Goal: Transaction & Acquisition: Purchase product/service

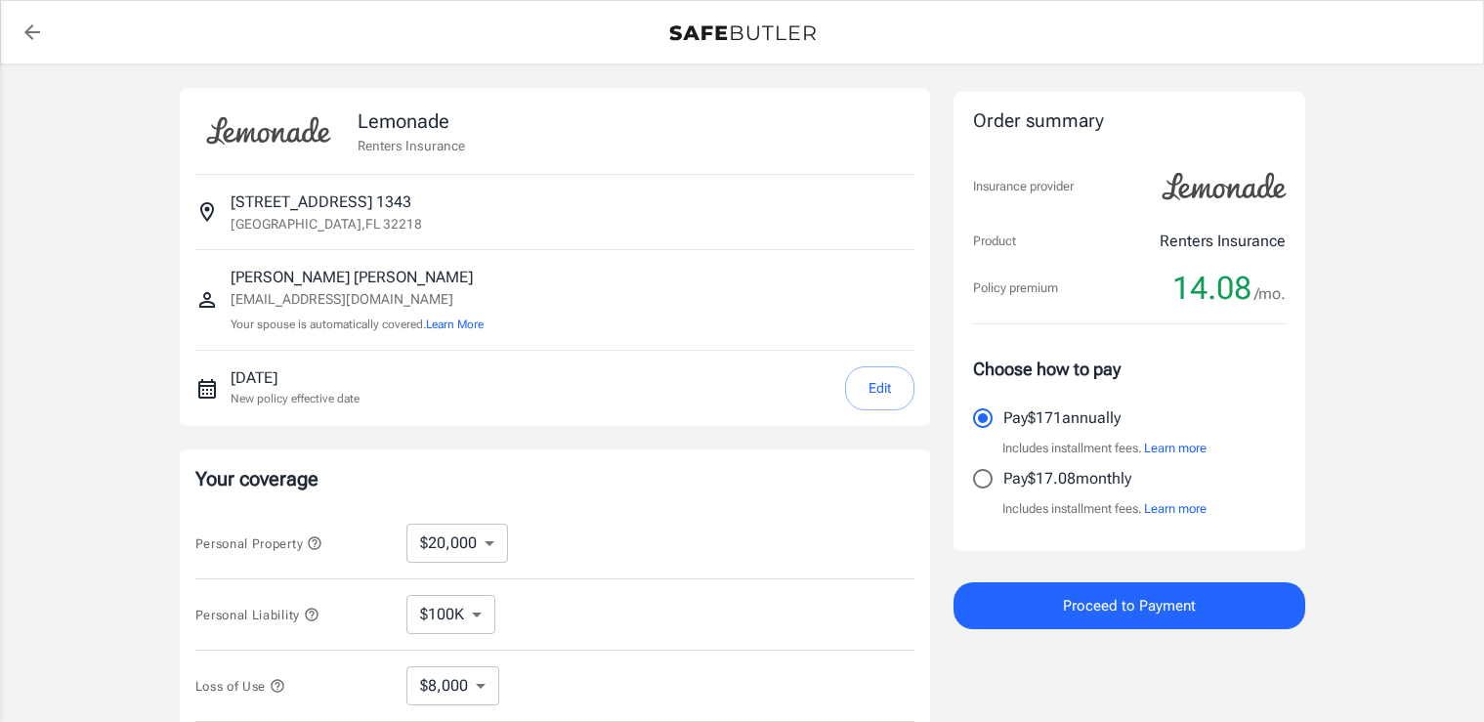
select select "20000"
select select "500"
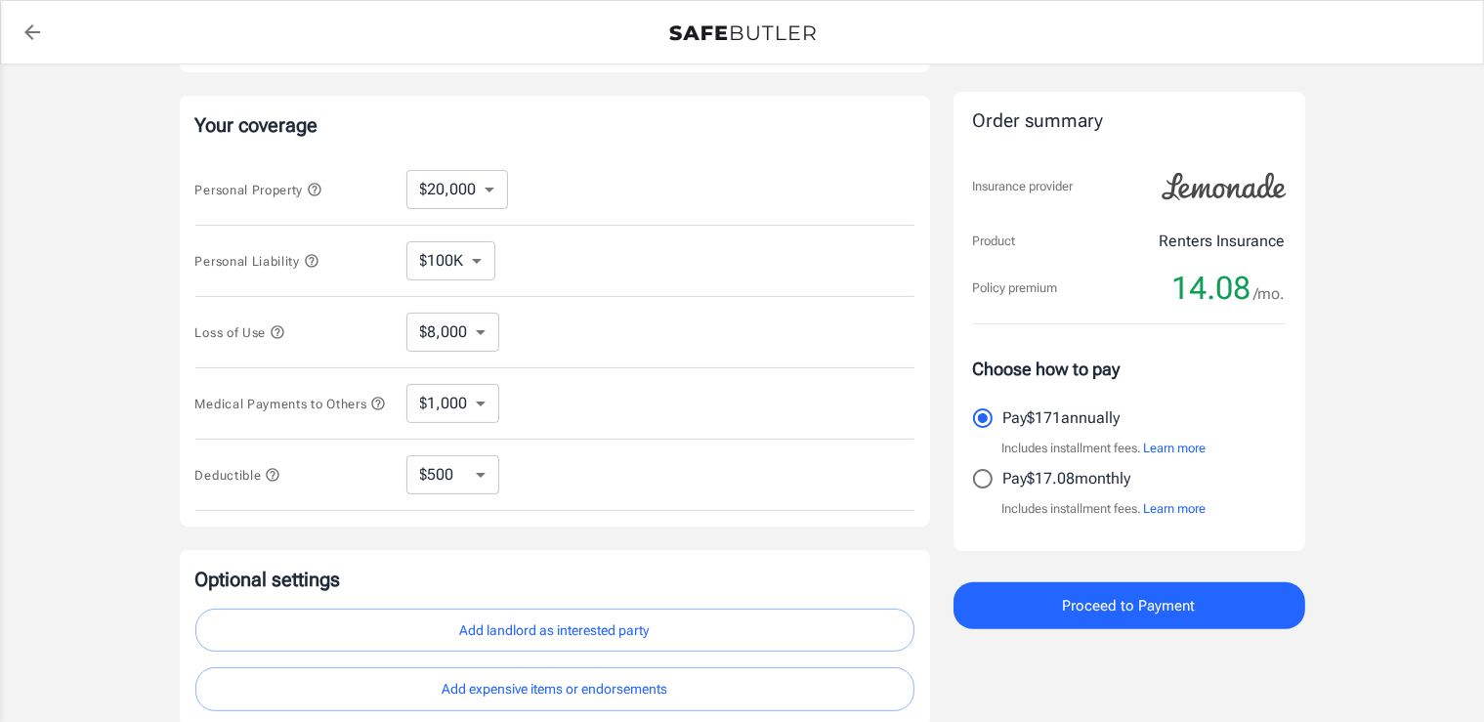
scroll to position [412, 0]
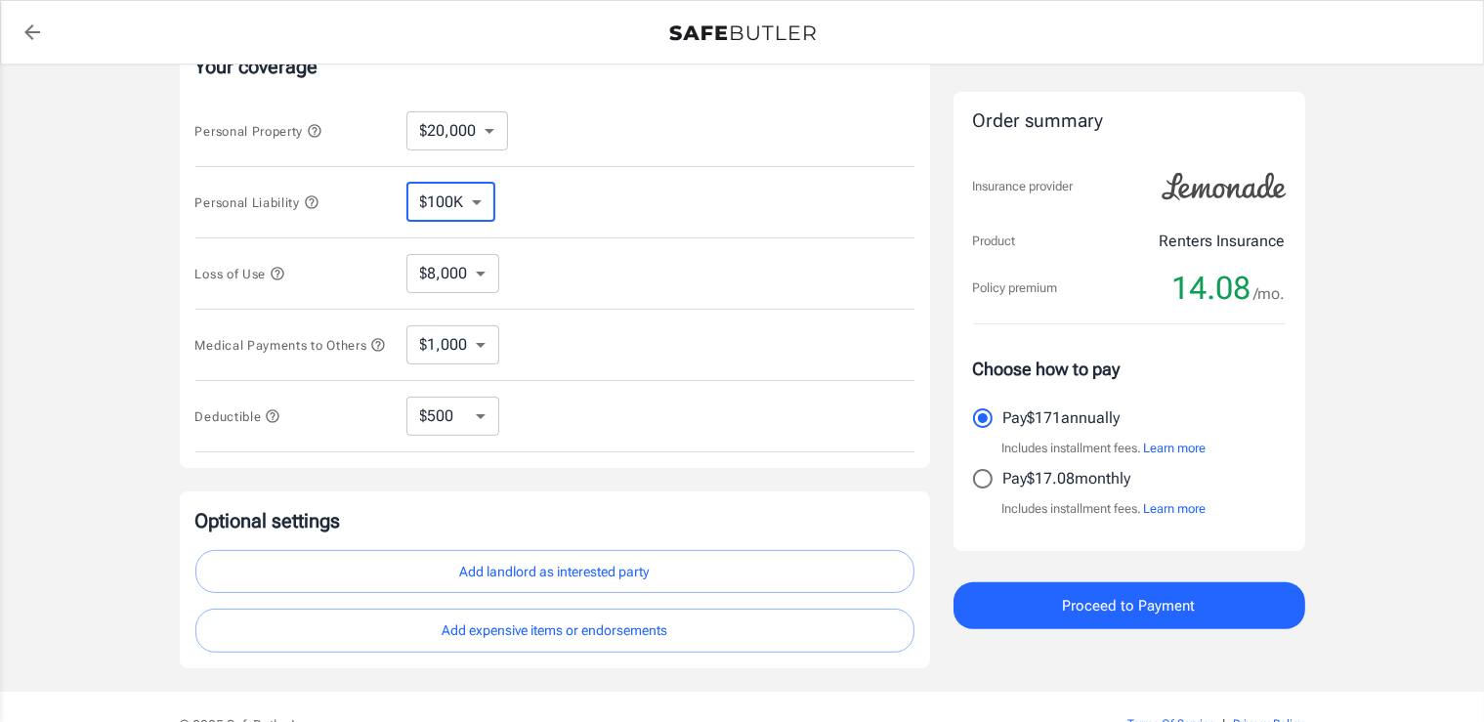
click at [406, 183] on select "$100K $200K $300K $400K $500K" at bounding box center [450, 202] width 89 height 39
select select "300000"
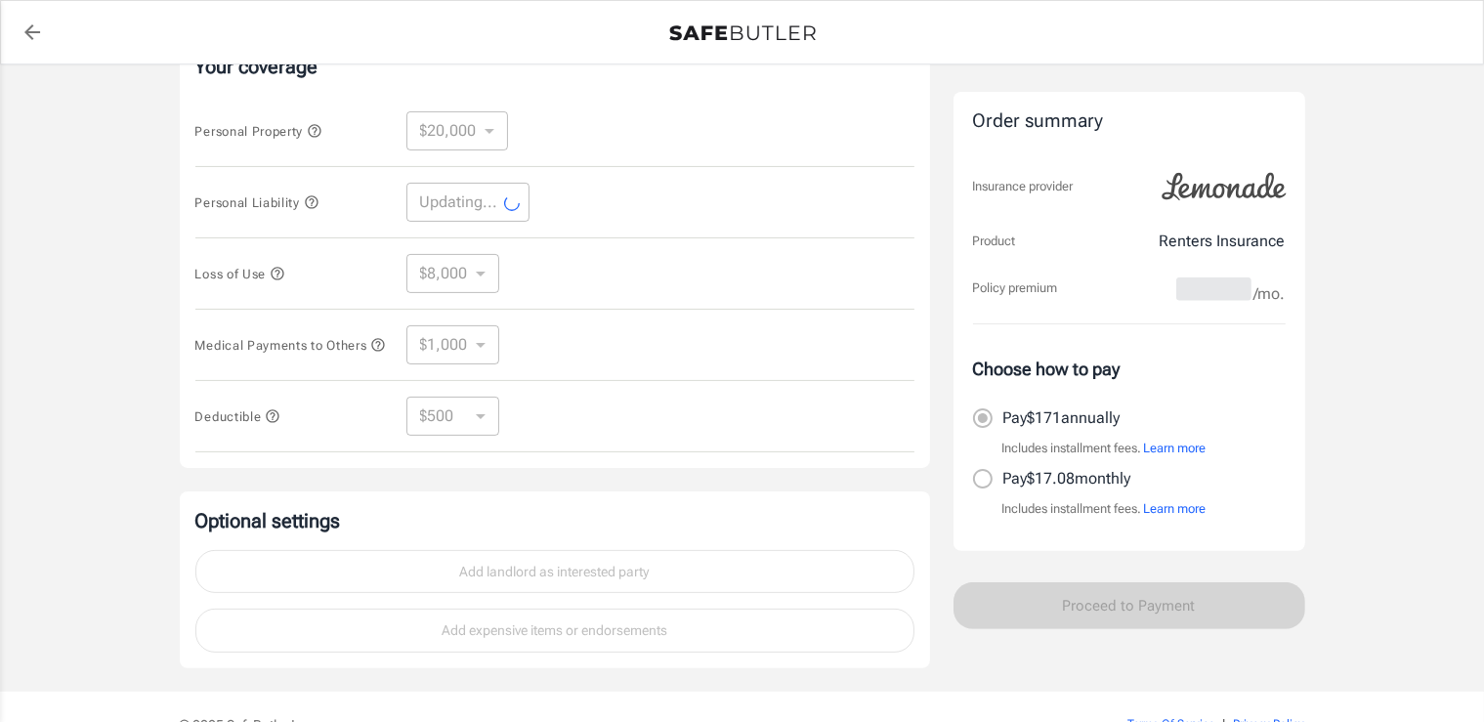
select select "300000"
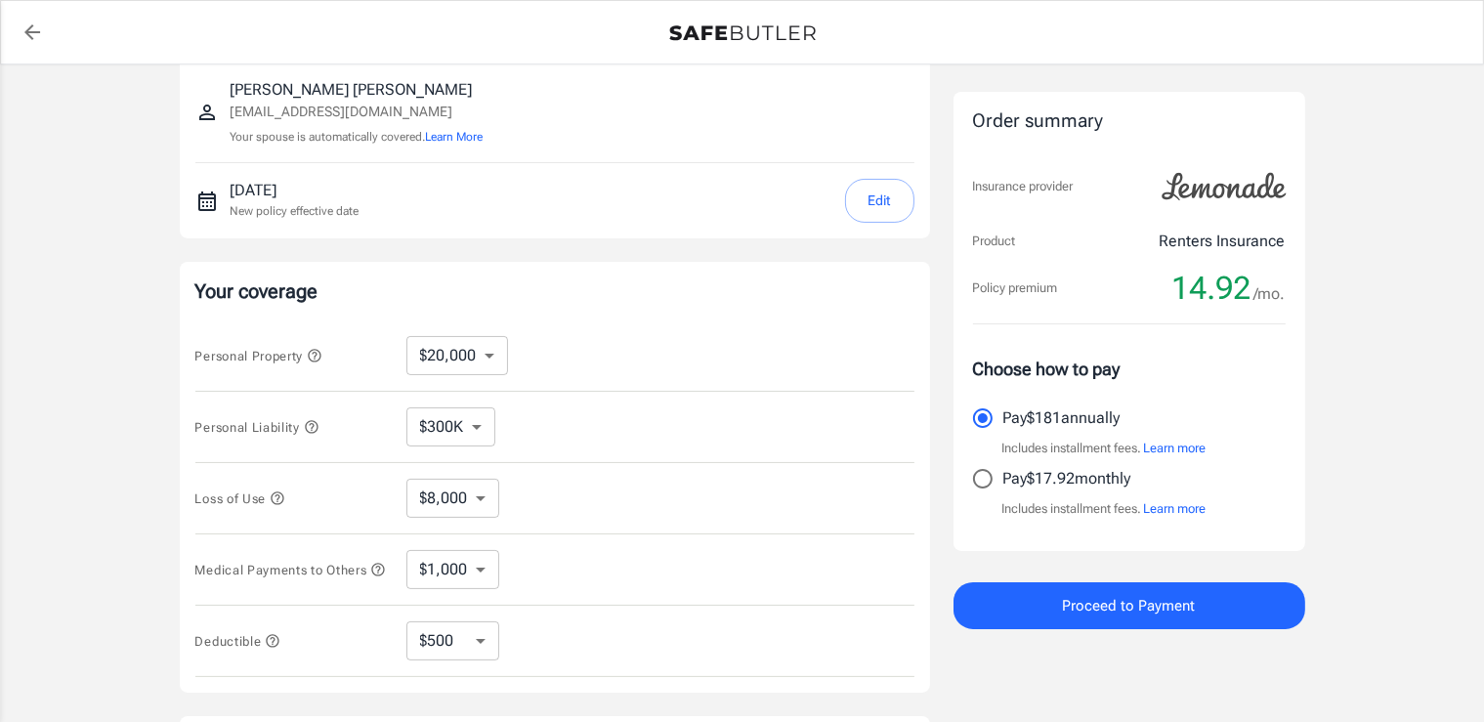
scroll to position [0, 0]
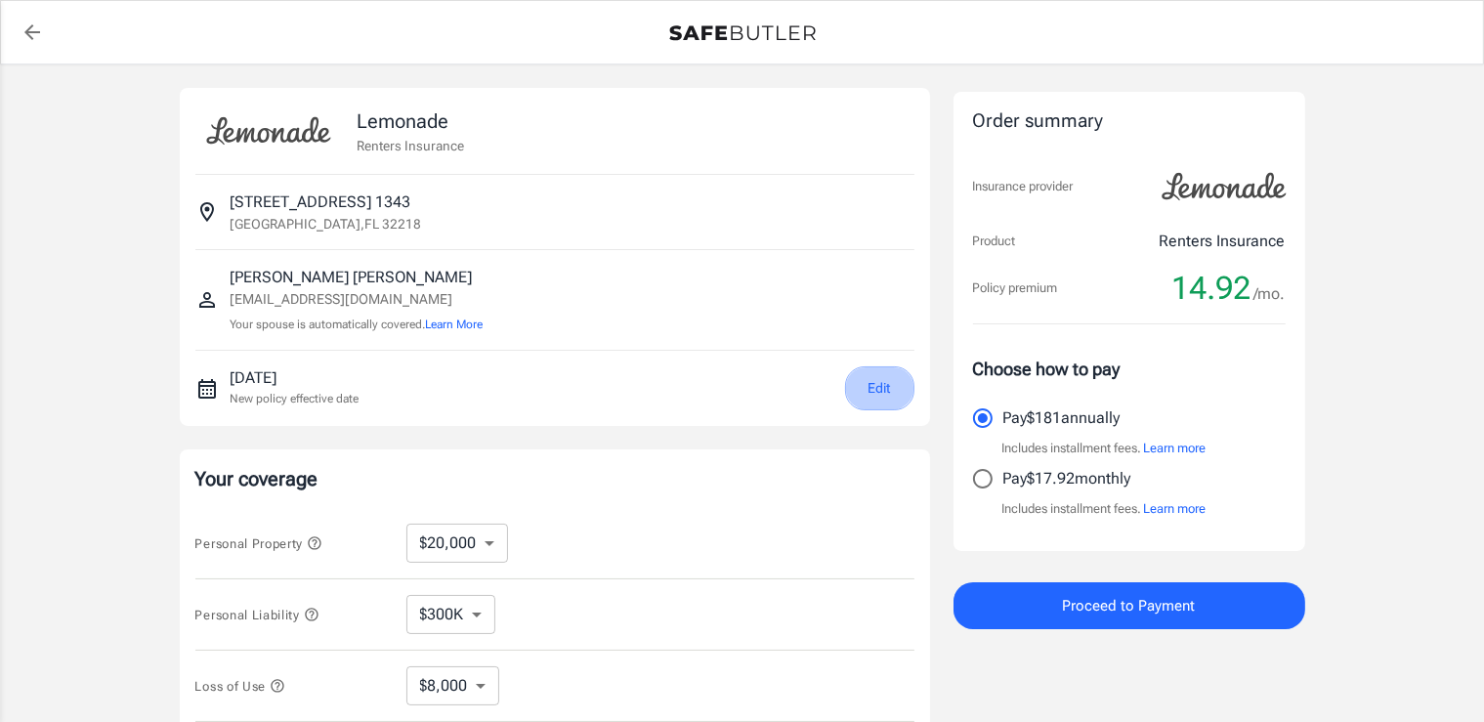
click at [869, 392] on button "Edit" at bounding box center [879, 388] width 69 height 44
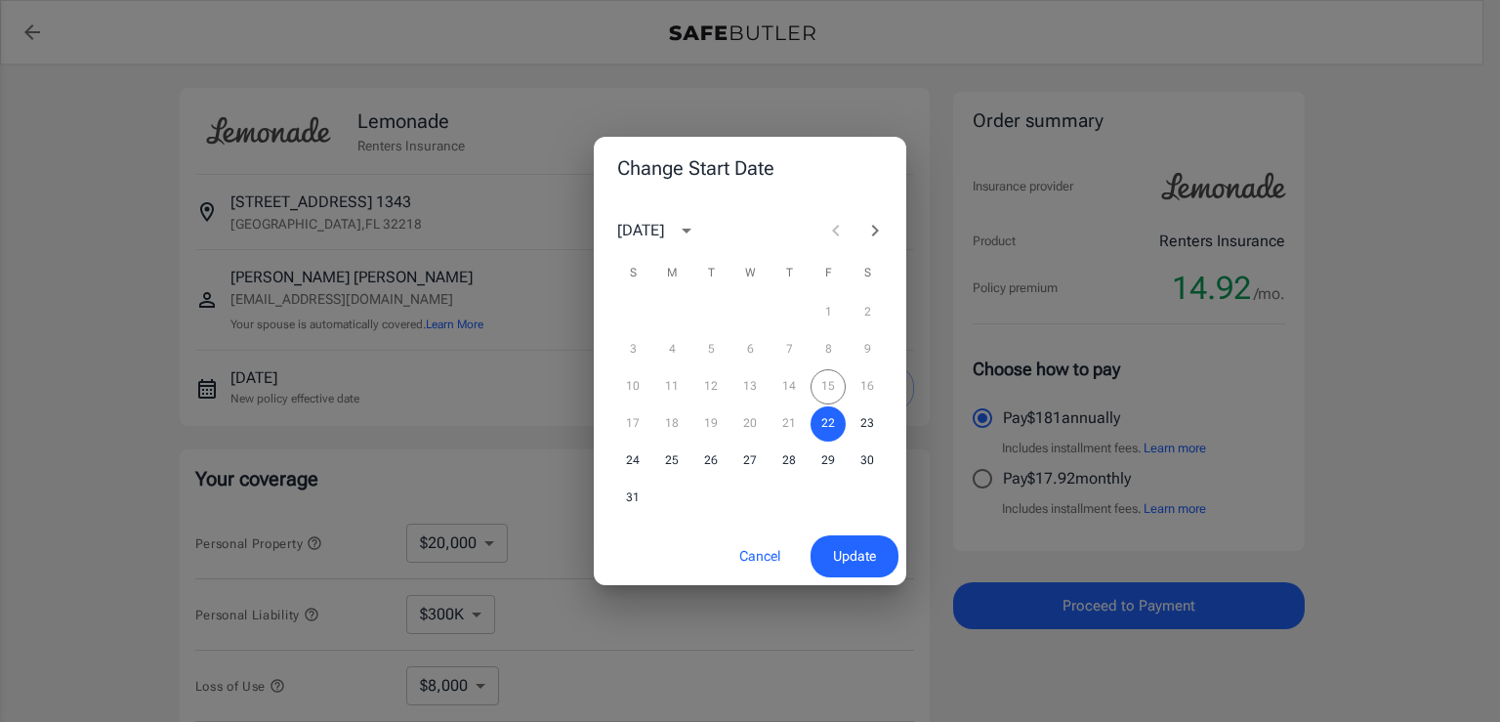
click at [475, 199] on div "Change Start Date [DATE] S M T W T F S 1 2 3 4 5 6 7 8 9 10 11 12 13 14 15 16 1…" at bounding box center [750, 361] width 1500 height 722
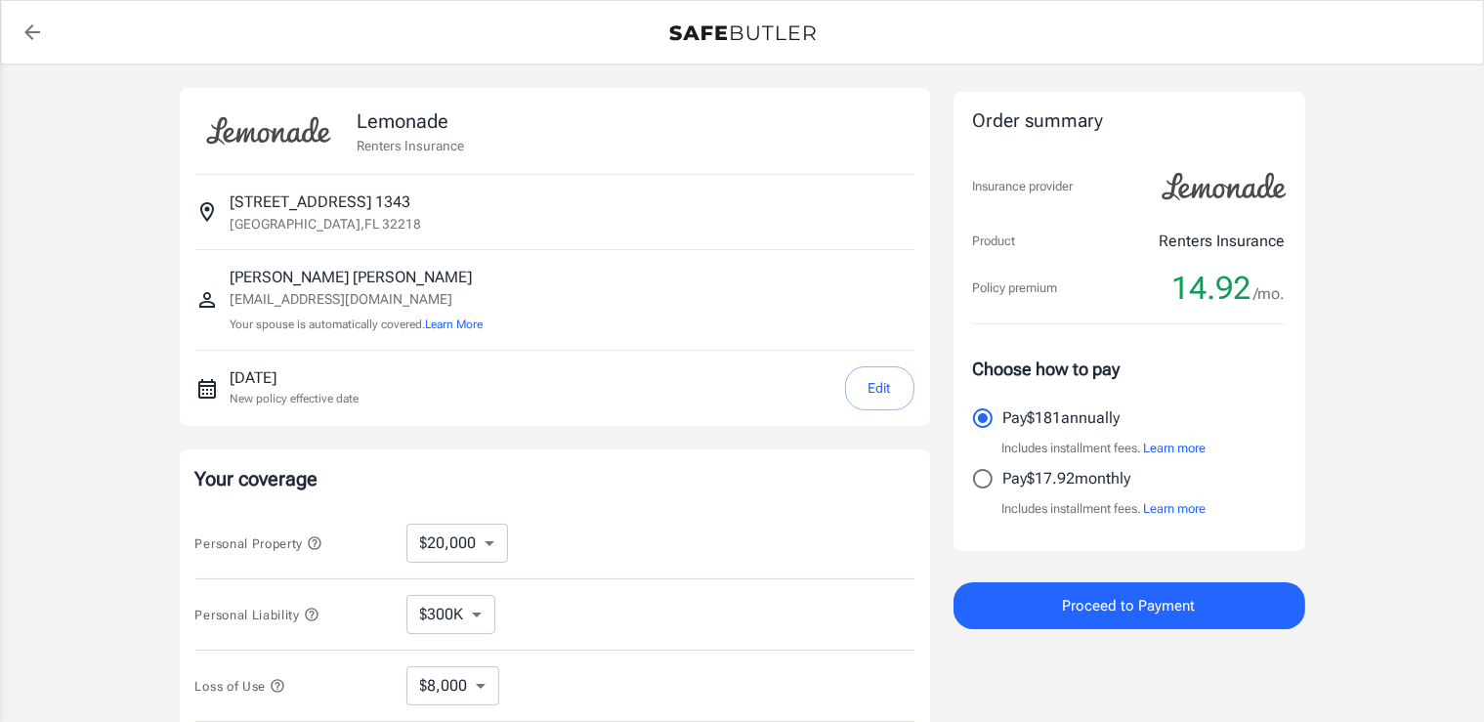
click at [275, 215] on p "[GEOGRAPHIC_DATA]" at bounding box center [326, 224] width 191 height 20
click at [279, 190] on p "780 island point dr 1343" at bounding box center [321, 201] width 181 height 23
click at [300, 208] on p "780 island point dr 1343" at bounding box center [321, 201] width 181 height 23
drag, startPoint x: 790, startPoint y: 561, endPoint x: 797, endPoint y: 529, distance: 32.0
click at [795, 541] on div "Personal Property $10,000 $20,000 $30,000 $40,000 $50,000 $100K ​" at bounding box center [554, 543] width 719 height 71
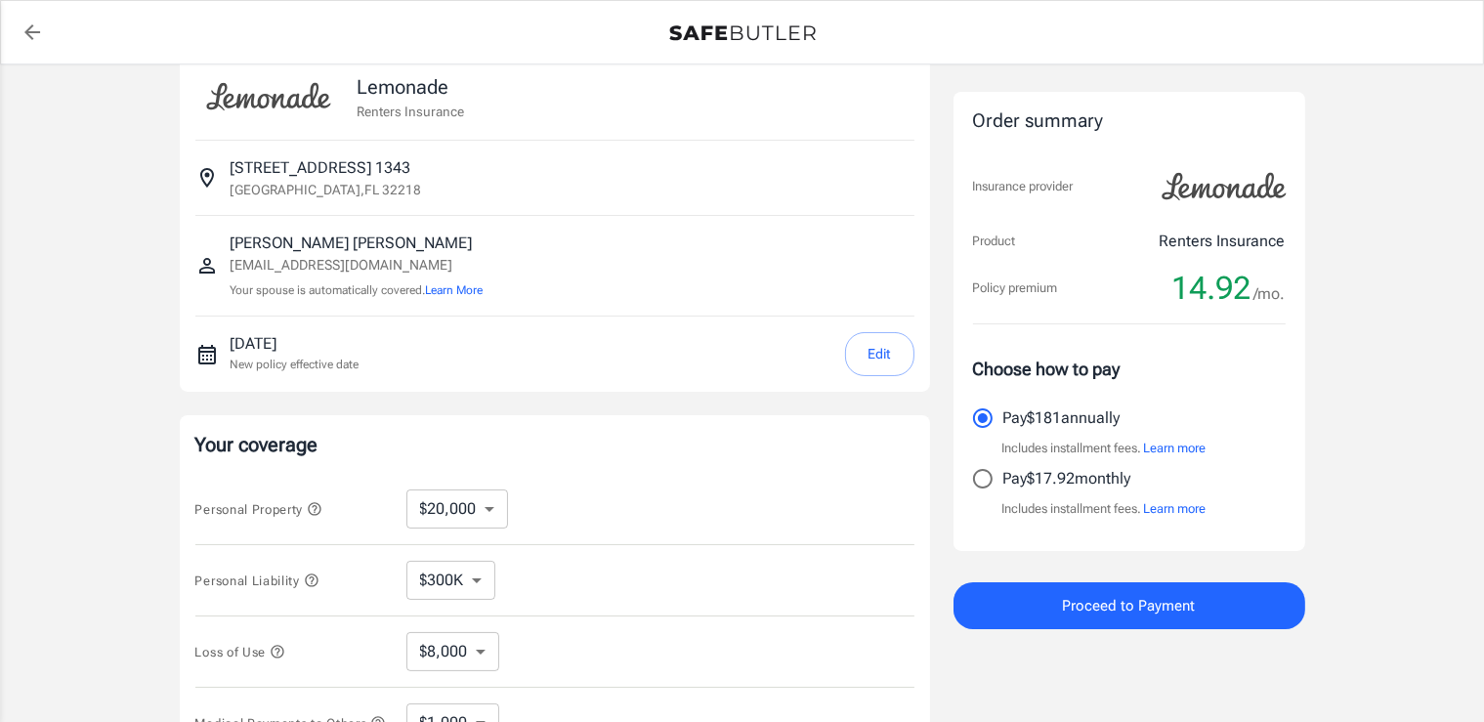
scroll to position [7, 0]
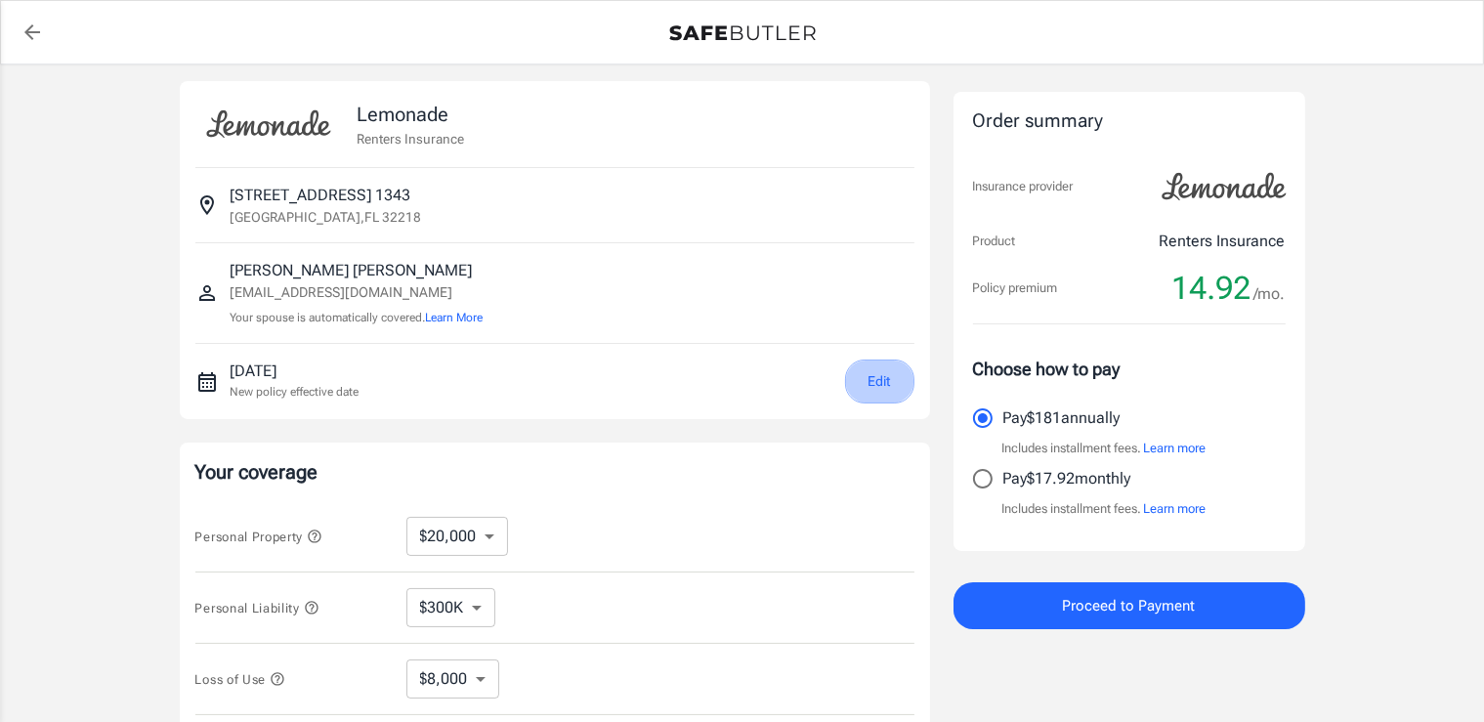
click at [902, 384] on button "Edit" at bounding box center [879, 381] width 69 height 44
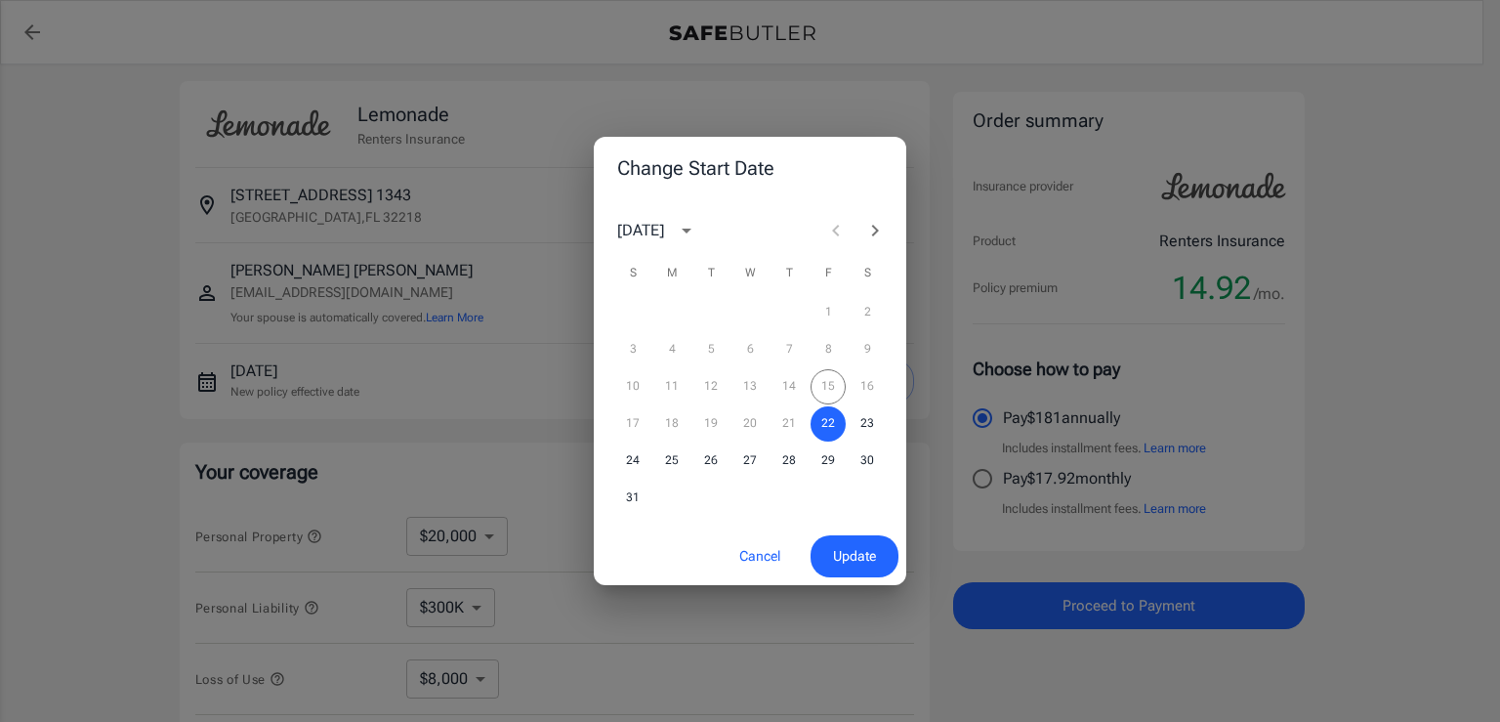
click at [37, 384] on div "Change Start Date [DATE] S M T W T F S 1 2 3 4 5 6 7 8 9 10 11 12 13 14 15 16 1…" at bounding box center [750, 361] width 1500 height 722
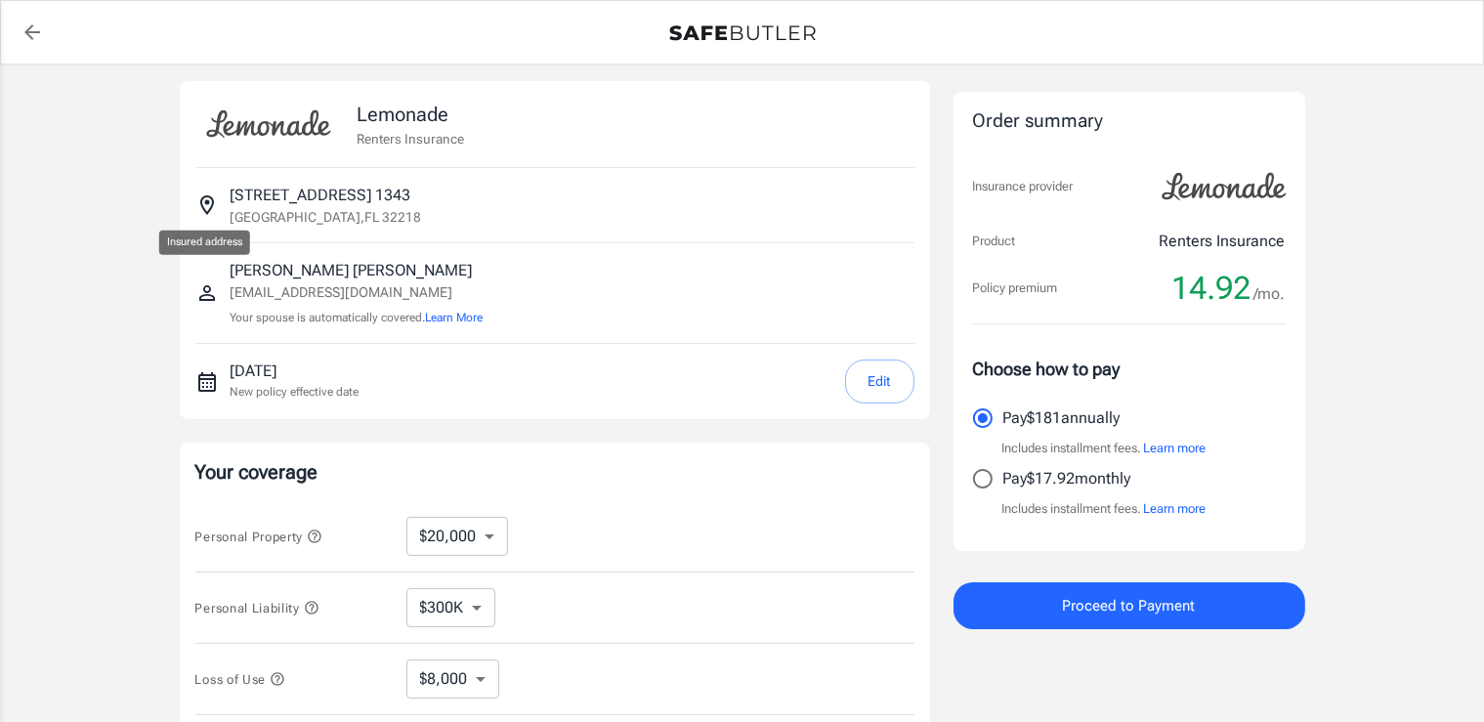
click at [212, 201] on icon "Insured address" at bounding box center [206, 204] width 23 height 23
click at [286, 183] on div "[STREET_ADDRESS]" at bounding box center [554, 205] width 719 height 74
click at [323, 196] on p "780 island point dr 1343" at bounding box center [321, 195] width 181 height 23
